Goal: Task Accomplishment & Management: Complete application form

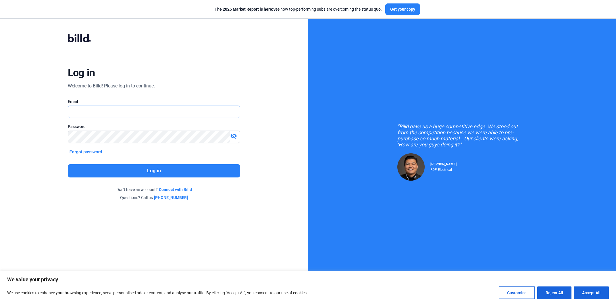
click at [178, 109] on input "text" at bounding box center [154, 112] width 172 height 12
click at [179, 110] on input "text" at bounding box center [154, 112] width 172 height 12
paste input "[PERSON_NAME][EMAIL_ADDRESS][PERSON_NAME][DOMAIN_NAME]"
type input "[PERSON_NAME][EMAIL_ADDRESS][PERSON_NAME][DOMAIN_NAME]"
click at [149, 175] on button "Log in" at bounding box center [154, 170] width 172 height 13
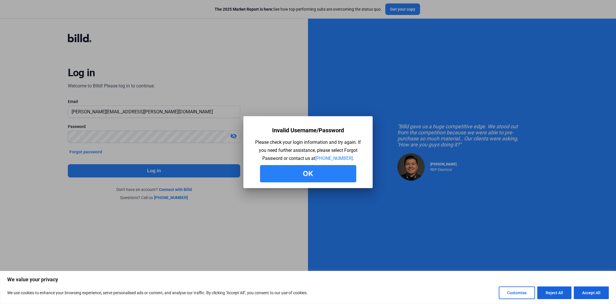
click at [286, 177] on button "Ok" at bounding box center [308, 173] width 96 height 17
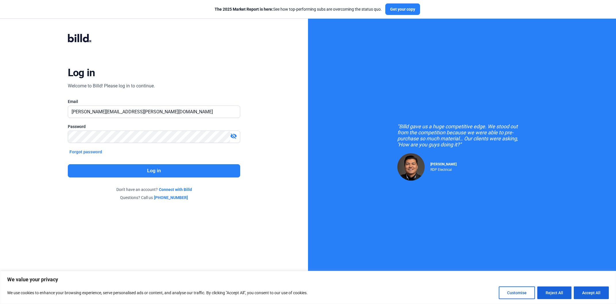
click at [161, 170] on button "Log in" at bounding box center [154, 170] width 172 height 13
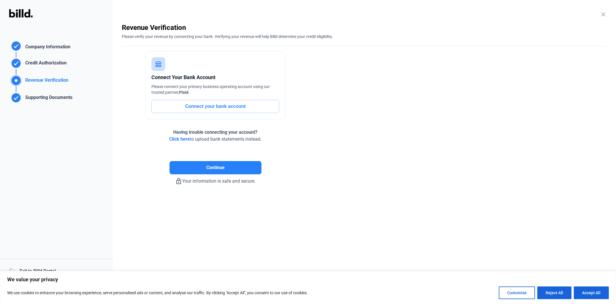
click at [38, 270] on div "logout Exit to Billd Portal" at bounding box center [56, 271] width 113 height 25
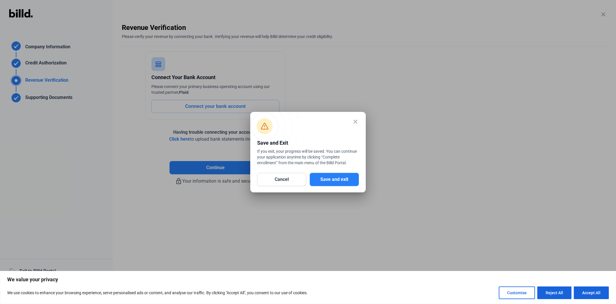
click at [339, 189] on mat-dialog-container "close Save and Exit If you exit, your progress will be saved. You can continue …" at bounding box center [307, 152] width 115 height 80
click at [339, 182] on button "Save and exit" at bounding box center [334, 179] width 49 height 13
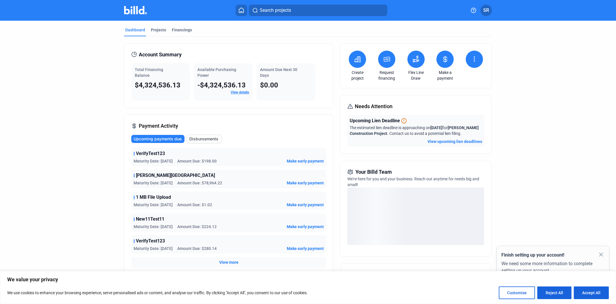
click at [159, 27] on mat-tab-group "Dashboard Projects Financings Account Summary Total Financing Balance $4,324,53…" at bounding box center [308, 199] width 368 height 357
click at [160, 30] on div "Projects" at bounding box center [158, 30] width 15 height 6
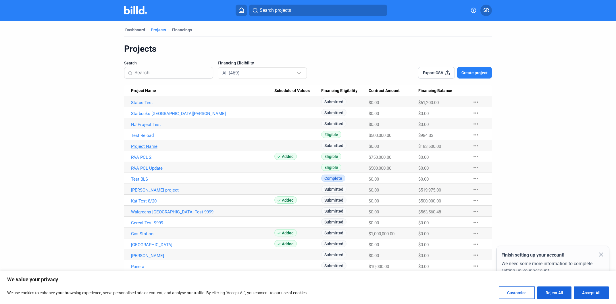
click at [156, 147] on link "Project Name" at bounding box center [202, 146] width 143 height 5
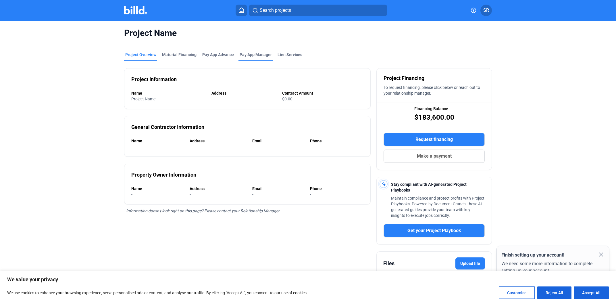
click at [248, 53] on span "Pay App Manager" at bounding box center [256, 55] width 32 height 6
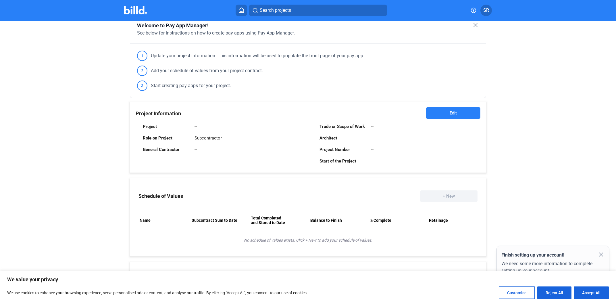
scroll to position [9, 0]
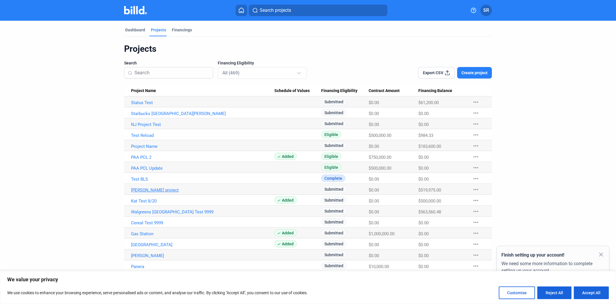
click at [142, 191] on link "[PERSON_NAME] project" at bounding box center [202, 189] width 143 height 5
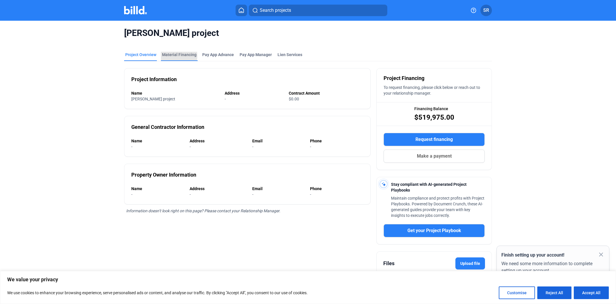
click at [176, 56] on div "Material Financing" at bounding box center [179, 55] width 34 height 6
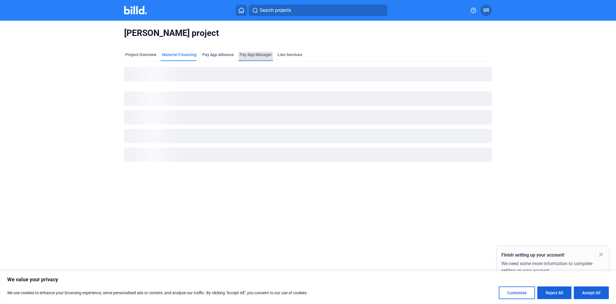
click at [244, 53] on span "Pay App Manager" at bounding box center [256, 55] width 32 height 6
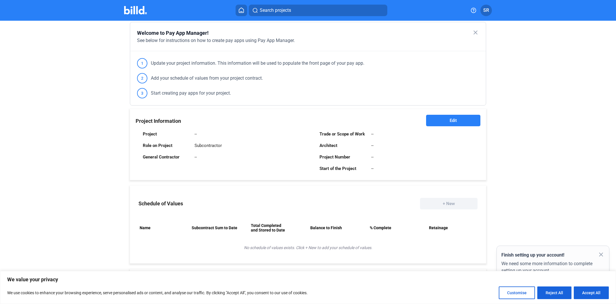
scroll to position [43, 0]
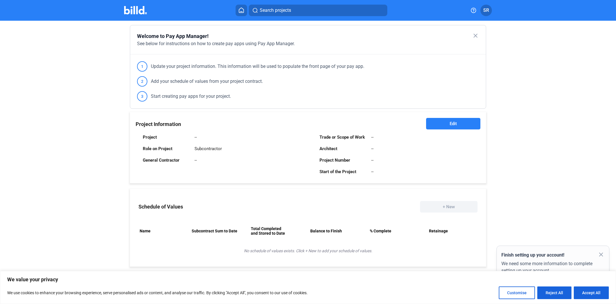
click at [460, 124] on button "Edit" at bounding box center [453, 123] width 54 height 11
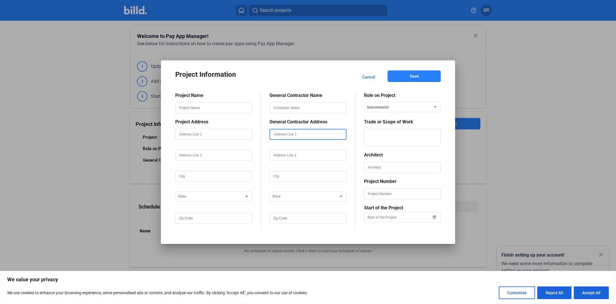
click at [285, 132] on input "text" at bounding box center [308, 134] width 76 height 10
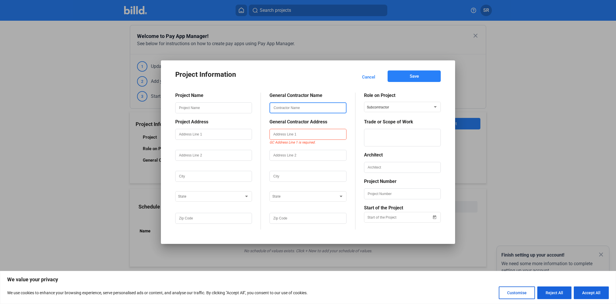
click at [299, 110] on input "text" at bounding box center [308, 108] width 76 height 10
type input "p"
type input "testing"
click at [216, 132] on input "text" at bounding box center [214, 134] width 76 height 10
drag, startPoint x: 199, startPoint y: 138, endPoint x: 167, endPoint y: 140, distance: 31.7
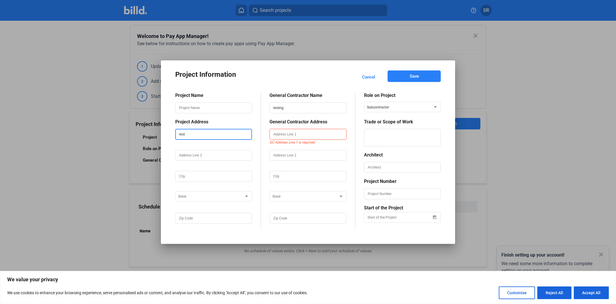
click at [176, 139] on input "test" at bounding box center [214, 134] width 76 height 10
type input "test"
click at [201, 153] on input "text" at bounding box center [214, 155] width 76 height 10
paste input "test"
type input "test"
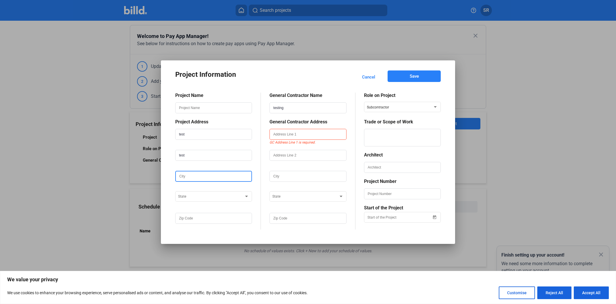
click at [203, 178] on input "text" at bounding box center [214, 176] width 76 height 10
paste input "test"
type input "test"
click at [208, 196] on span at bounding box center [211, 196] width 66 height 4
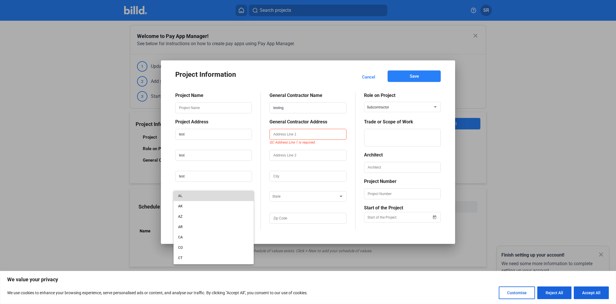
click at [204, 200] on span "AL" at bounding box center [213, 195] width 71 height 10
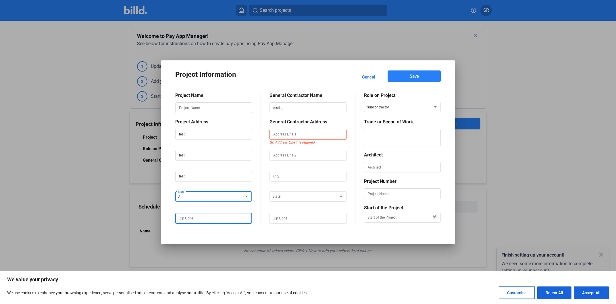
click at [201, 220] on input "text" at bounding box center [214, 218] width 76 height 10
paste input "test"
type input "test"
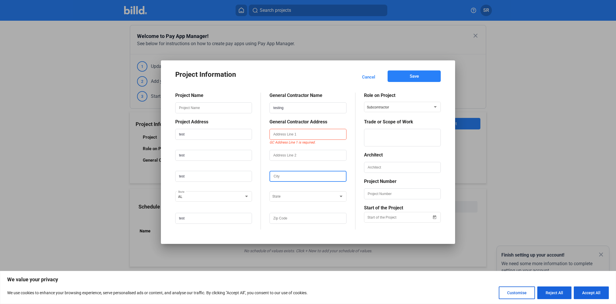
click at [294, 176] on input "text" at bounding box center [308, 176] width 76 height 10
paste input "test"
type input "test"
click at [286, 197] on span at bounding box center [305, 196] width 66 height 4
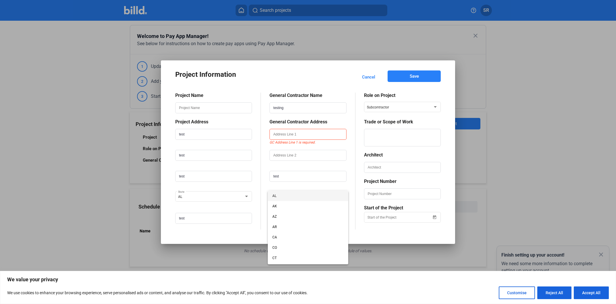
click at [289, 201] on span "AL" at bounding box center [307, 195] width 71 height 10
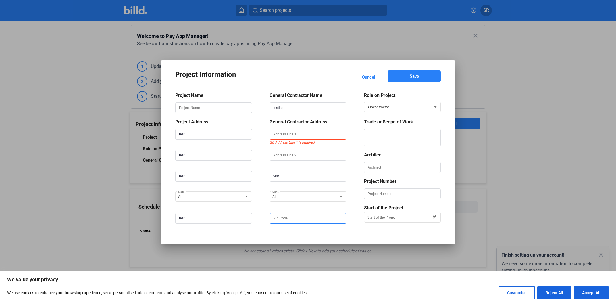
click at [294, 221] on input "text" at bounding box center [308, 218] width 76 height 10
paste input "test"
type input "test"
click at [411, 76] on span "Save" at bounding box center [414, 76] width 9 height 6
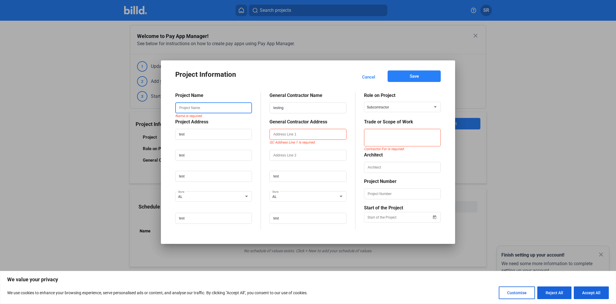
click at [213, 111] on input "text" at bounding box center [214, 108] width 76 height 10
paste input "test"
type input "test"
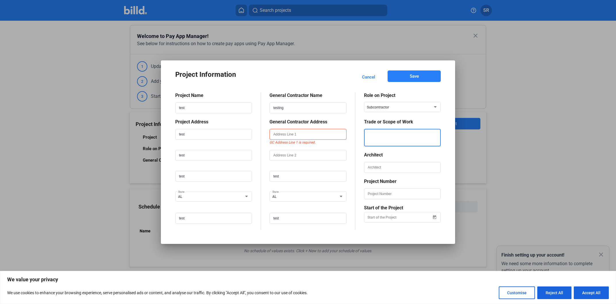
click at [393, 137] on textarea at bounding box center [403, 138] width 76 height 18
paste textarea "test"
type textarea "test"
click at [406, 86] on div "Project Name test Project Address test test test AL State test General Contract…" at bounding box center [307, 156] width 265 height 145
click at [408, 80] on button "Save" at bounding box center [414, 75] width 53 height 11
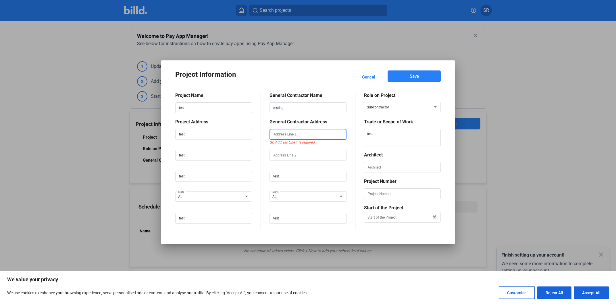
click at [291, 136] on input "text" at bounding box center [308, 134] width 76 height 10
paste input "test"
type input "test"
click at [405, 74] on button "Save" at bounding box center [414, 75] width 53 height 11
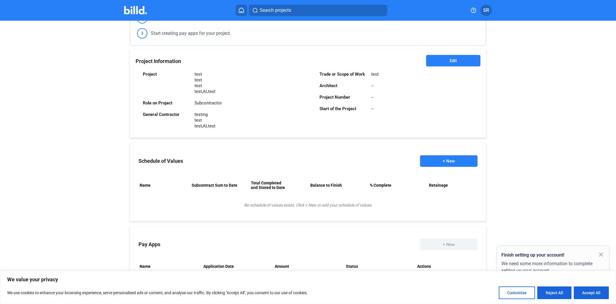
scroll to position [130, 0]
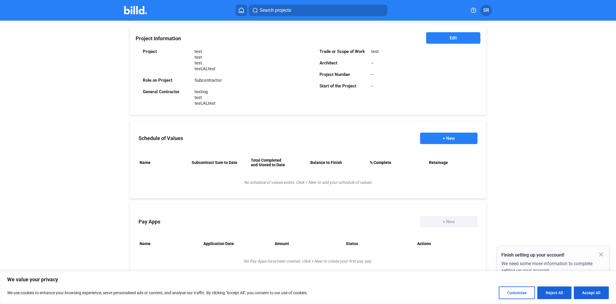
click at [441, 134] on button "+ New" at bounding box center [448, 137] width 57 height 11
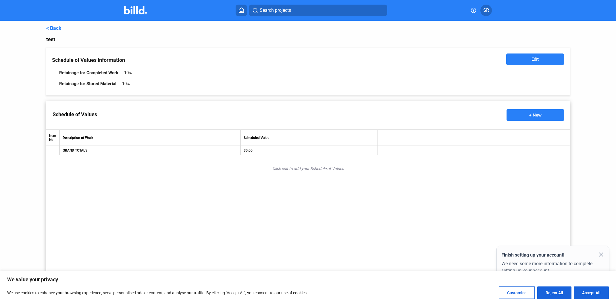
click at [289, 152] on td "$0.00" at bounding box center [309, 150] width 137 height 9
click at [521, 118] on button "+ New" at bounding box center [534, 114] width 57 height 11
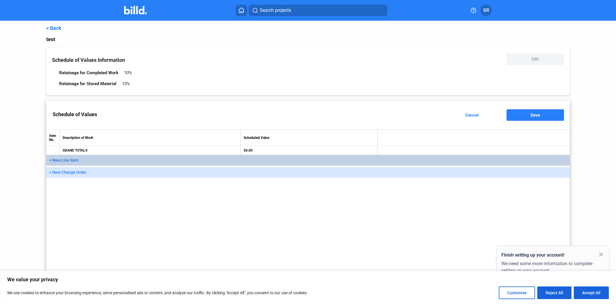
click at [79, 157] on button "+ New Line Item" at bounding box center [307, 160] width 523 height 11
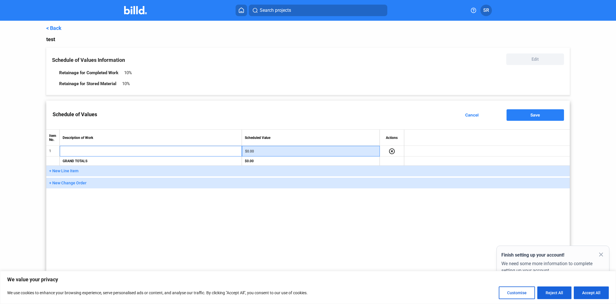
click at [247, 150] on input "$0.00" at bounding box center [311, 151] width 132 height 9
type input "$20.00"
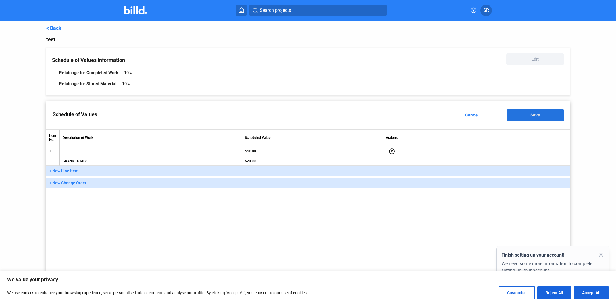
click at [556, 110] on button "Save" at bounding box center [534, 114] width 57 height 11
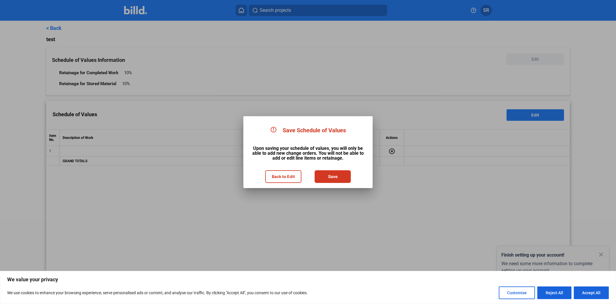
click at [326, 181] on button "Save" at bounding box center [332, 176] width 35 height 11
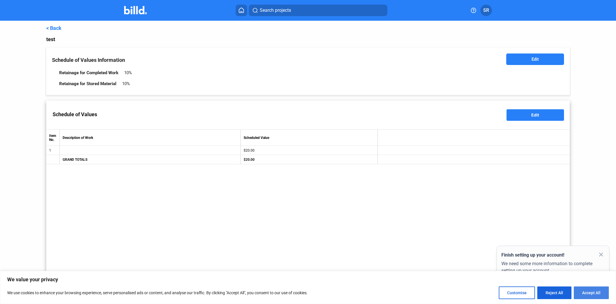
click at [591, 292] on button "Accept All" at bounding box center [591, 292] width 35 height 13
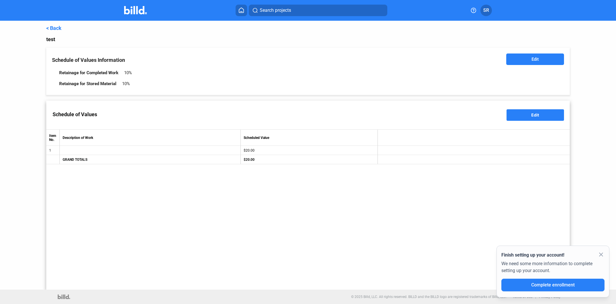
checkbox input "true"
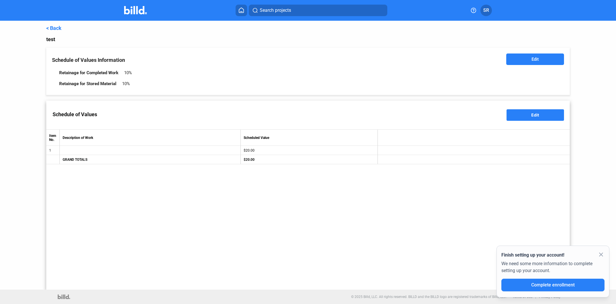
click at [600, 257] on mat-icon "close" at bounding box center [601, 254] width 7 height 7
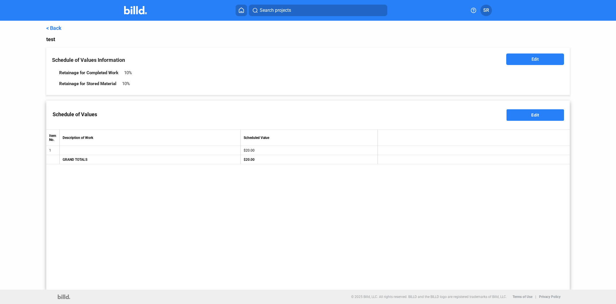
click at [53, 30] on link "< Back" at bounding box center [53, 28] width 15 height 6
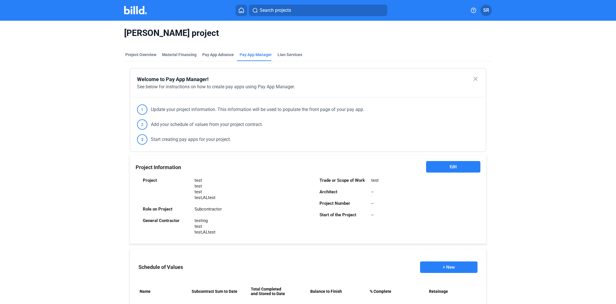
scroll to position [130, 0]
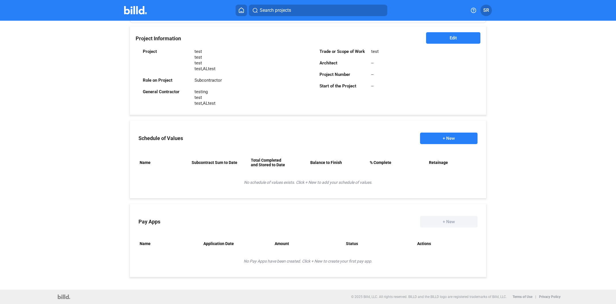
click at [434, 135] on button "+ New" at bounding box center [448, 137] width 57 height 11
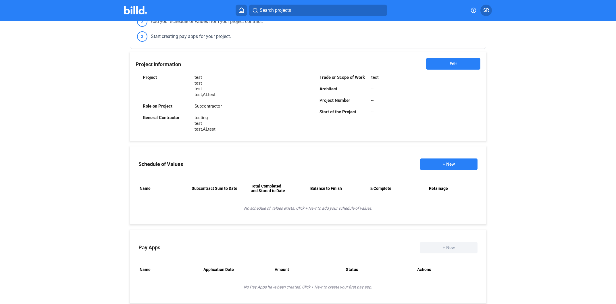
scroll to position [60, 0]
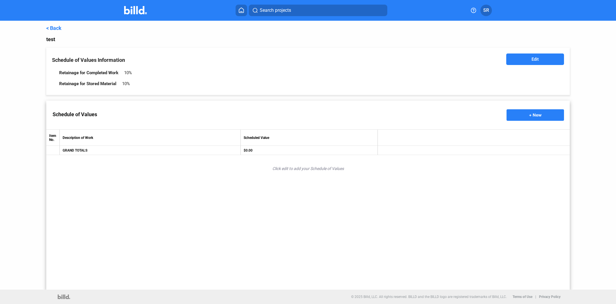
click at [545, 113] on button "+ New" at bounding box center [534, 114] width 57 height 11
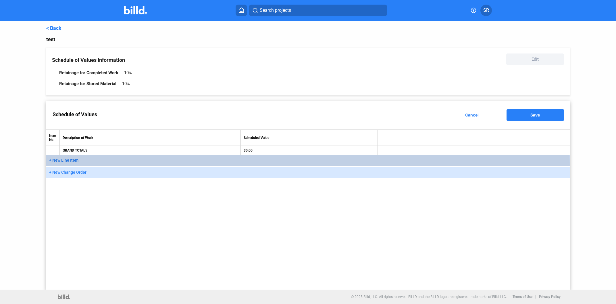
click at [187, 165] on button "+ New Line Item" at bounding box center [307, 160] width 523 height 11
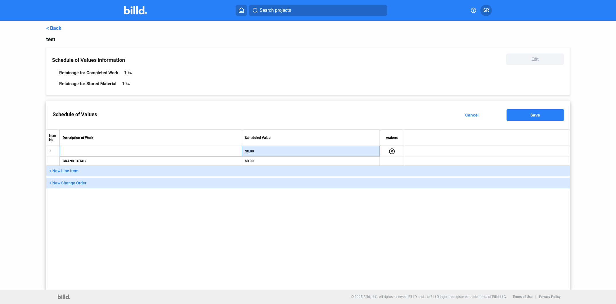
click at [267, 151] on input "$0.00" at bounding box center [311, 151] width 132 height 9
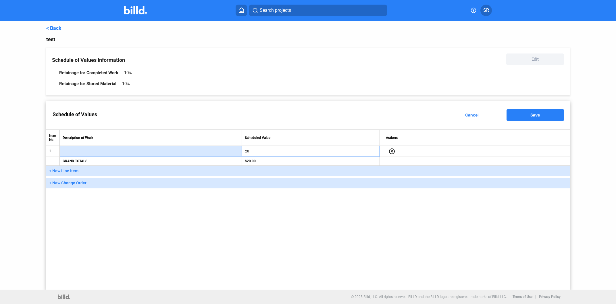
type input "$20.00"
click at [136, 151] on input "text" at bounding box center [151, 151] width 176 height 9
type input "test"
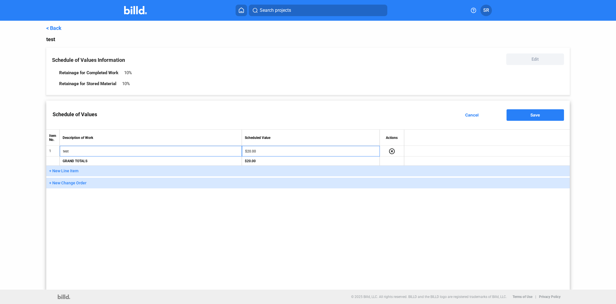
click at [529, 113] on button "Save" at bounding box center [534, 114] width 57 height 11
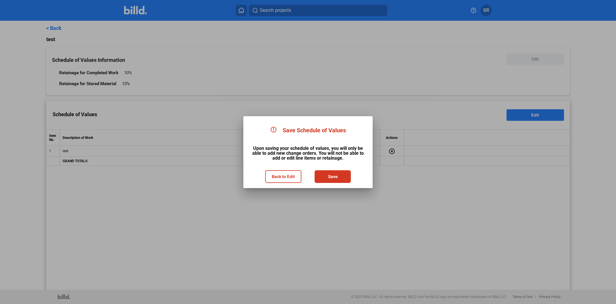
click at [340, 182] on mat-dialog-container "Save Schedule of Values Upon saving your schedule of values, you will only be a…" at bounding box center [307, 152] width 129 height 72
click at [340, 178] on button "Save" at bounding box center [332, 176] width 35 height 11
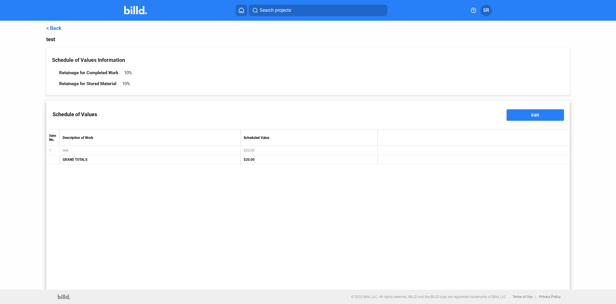
click at [58, 29] on link "< Back" at bounding box center [53, 28] width 15 height 6
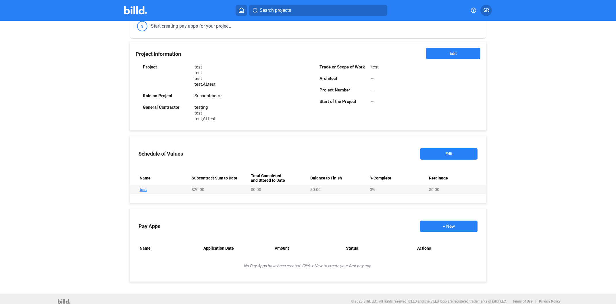
scroll to position [119, 0]
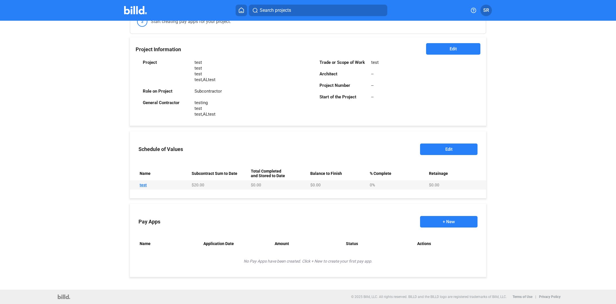
click at [449, 221] on button "+ New" at bounding box center [448, 221] width 57 height 11
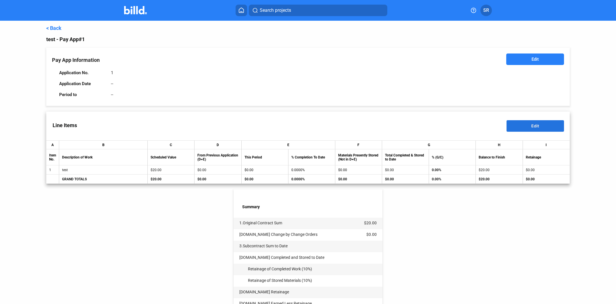
click at [532, 124] on span "Edit" at bounding box center [535, 125] width 8 height 5
drag, startPoint x: 491, startPoint y: 170, endPoint x: 478, endPoint y: 171, distance: 13.3
click at [478, 171] on td "$20.00" at bounding box center [499, 169] width 47 height 9
click at [147, 235] on div "< Back test - Pay App #1 Pay App Information Edit Application No. 1 Application…" at bounding box center [307, 204] width 523 height 366
click at [142, 216] on div "< Back test - Pay App #1 Pay App Information Edit Application No. 1 Application…" at bounding box center [307, 204] width 523 height 366
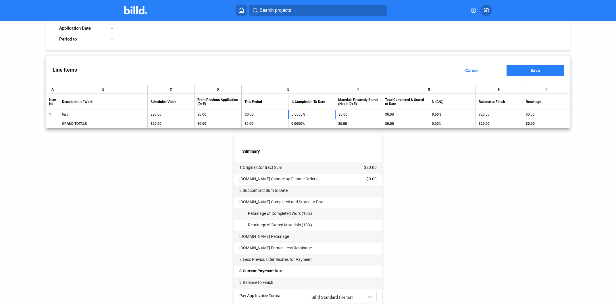
scroll to position [97, 0]
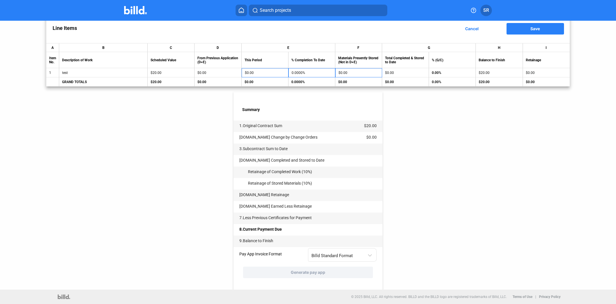
click at [221, 236] on div "< Back test - Pay App #1 Pay App Information Edit Application No. 1 Application…" at bounding box center [307, 107] width 523 height 366
